Goal: Task Accomplishment & Management: Use online tool/utility

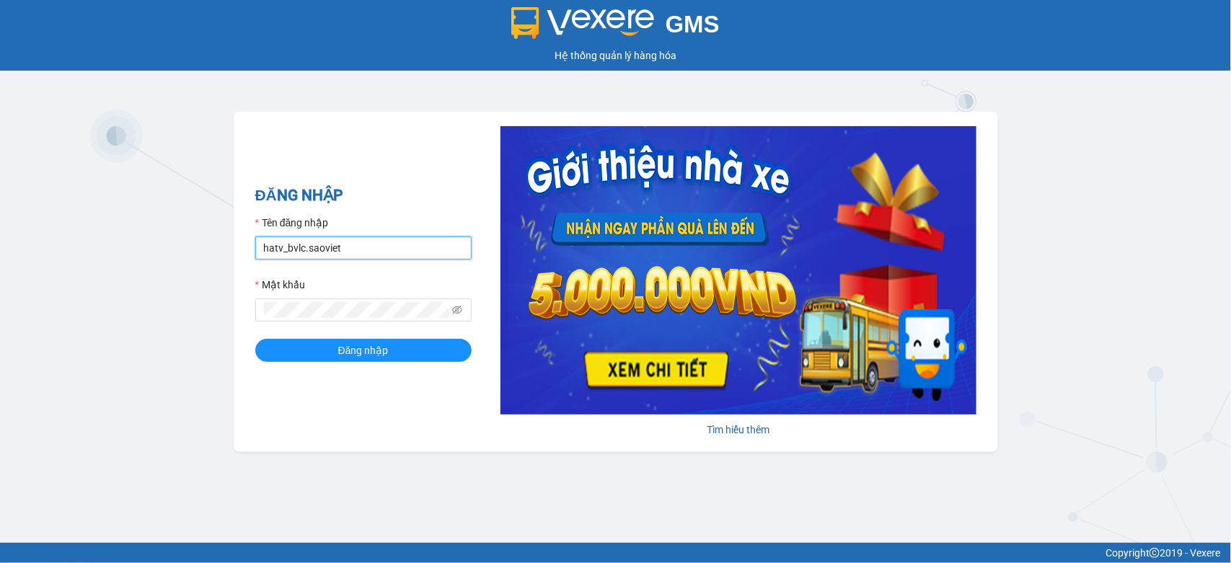
drag, startPoint x: 386, startPoint y: 242, endPoint x: 255, endPoint y: 264, distance: 133.1
click at [255, 264] on form "Tên đăng nhập hatv_bvlc.saoviet Mật khẩu Đăng nhập" at bounding box center [363, 288] width 216 height 147
type input "quyendtx_ktlc.saoviet"
click at [211, 311] on div "GMS Hệ thống quản lý hàng hóa ĐĂNG NHẬP Tên đăng nhập quyendtx_ktlc.saoviet Mật…" at bounding box center [615, 271] width 1231 height 543
click at [255, 339] on button "Đăng nhập" at bounding box center [363, 350] width 216 height 23
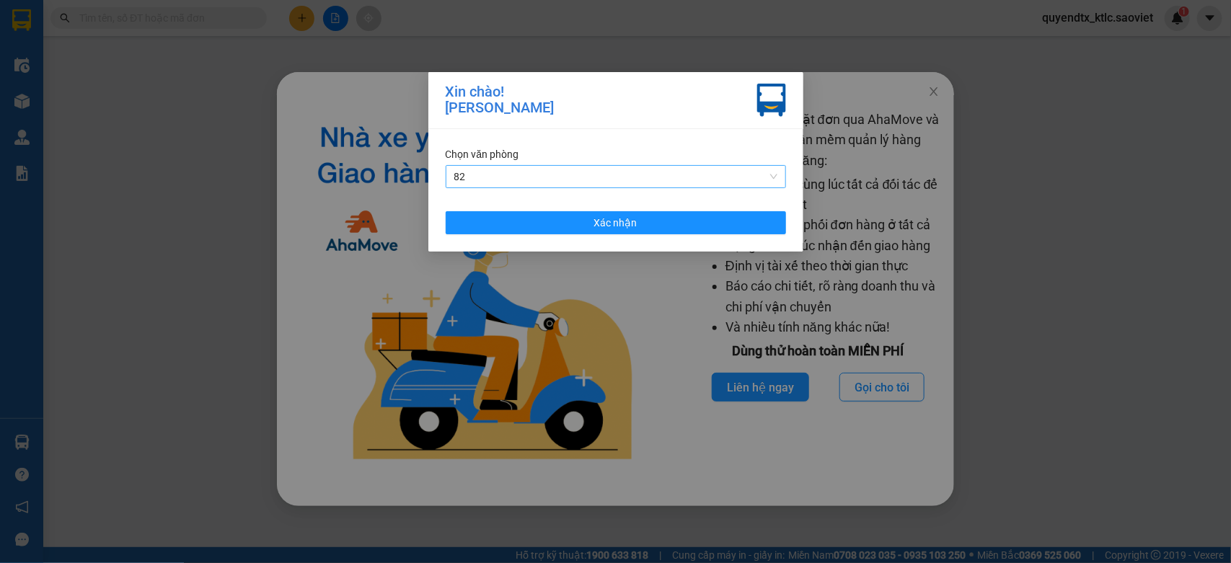
click at [581, 166] on span "82" at bounding box center [615, 177] width 323 height 22
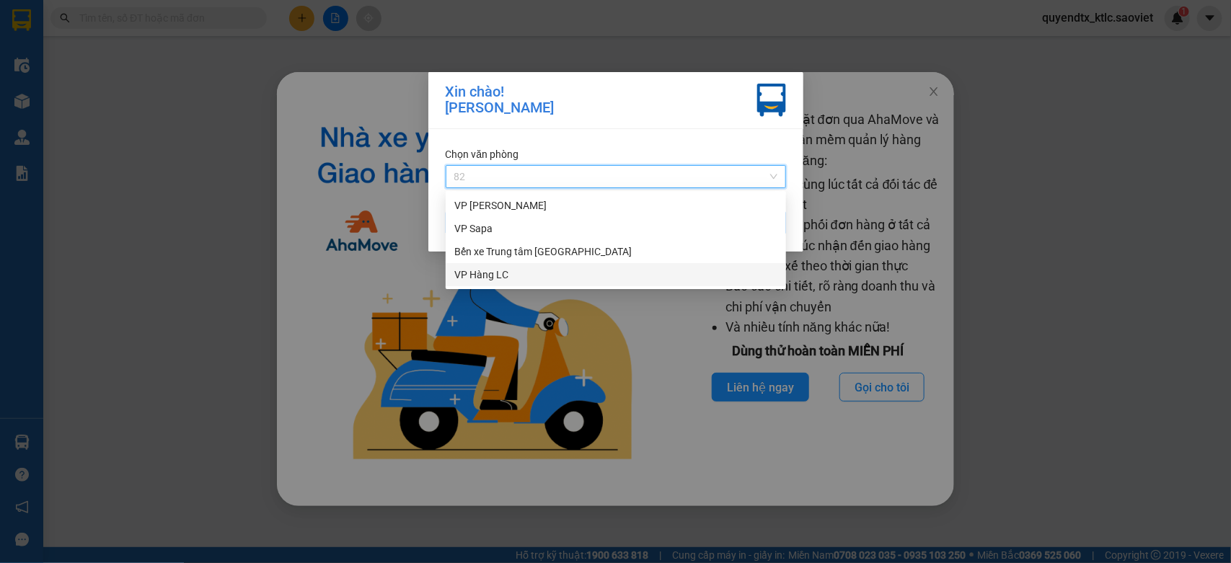
click at [522, 276] on div "VP Hàng LC" at bounding box center [615, 275] width 323 height 16
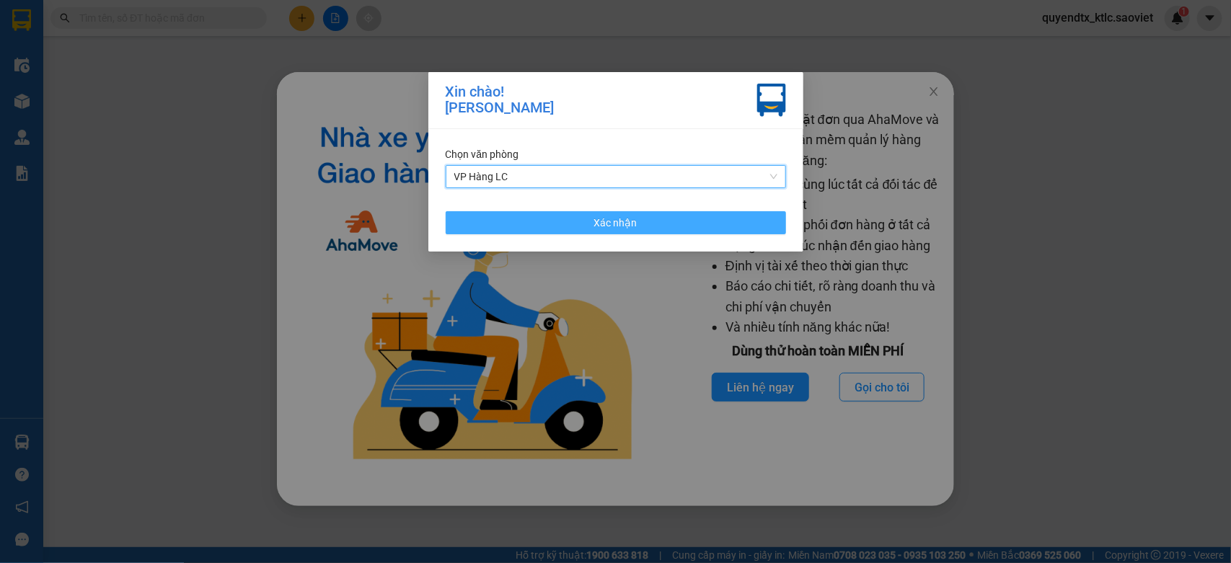
click at [525, 224] on button "Xác nhận" at bounding box center [616, 222] width 340 height 23
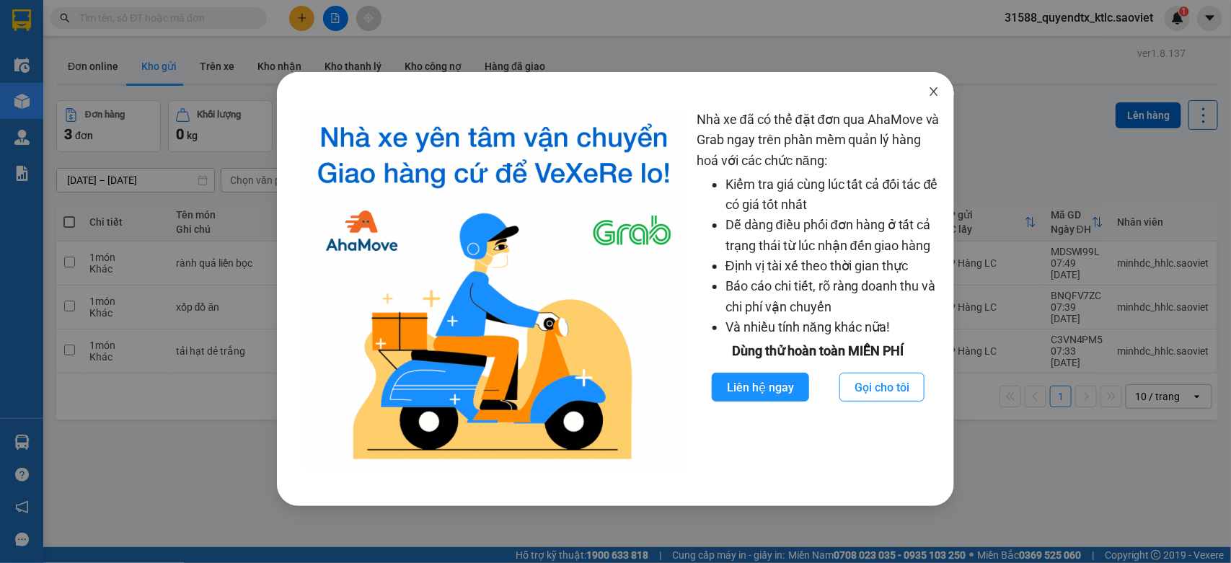
click at [932, 94] on icon "close" at bounding box center [934, 91] width 8 height 9
